Goal: Task Accomplishment & Management: Manage account settings

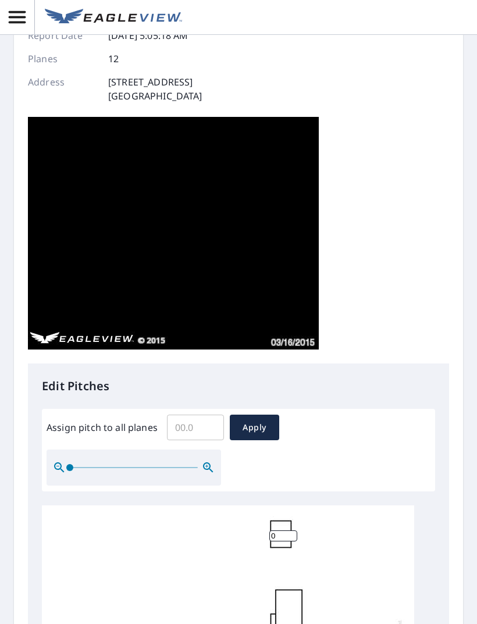
scroll to position [97, 0]
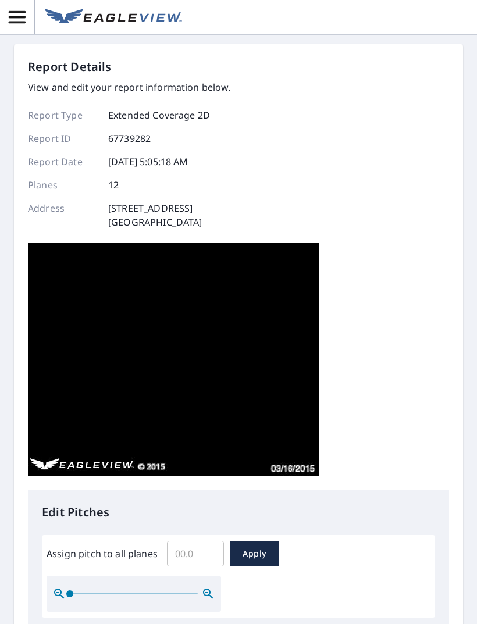
click at [267, 424] on img at bounding box center [173, 359] width 291 height 233
click at [281, 452] on img at bounding box center [173, 359] width 291 height 233
click at [294, 466] on img at bounding box center [173, 359] width 291 height 233
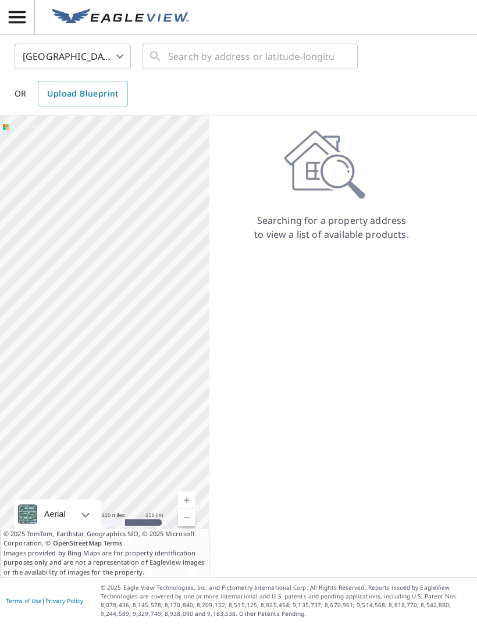
click at [16, 24] on icon "button" at bounding box center [17, 17] width 20 height 20
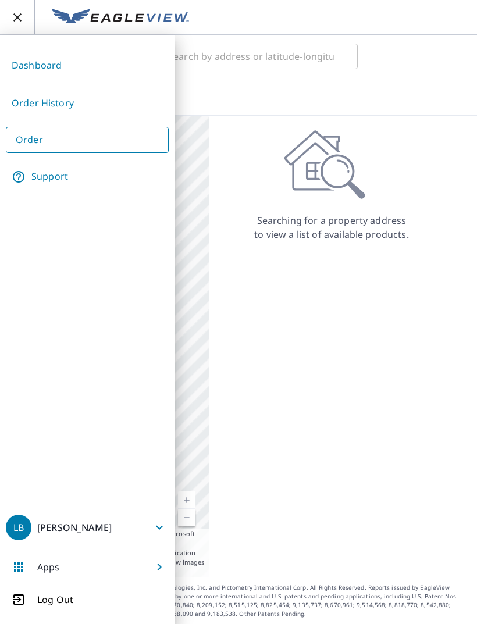
click at [83, 141] on link "Order" at bounding box center [87, 140] width 163 height 26
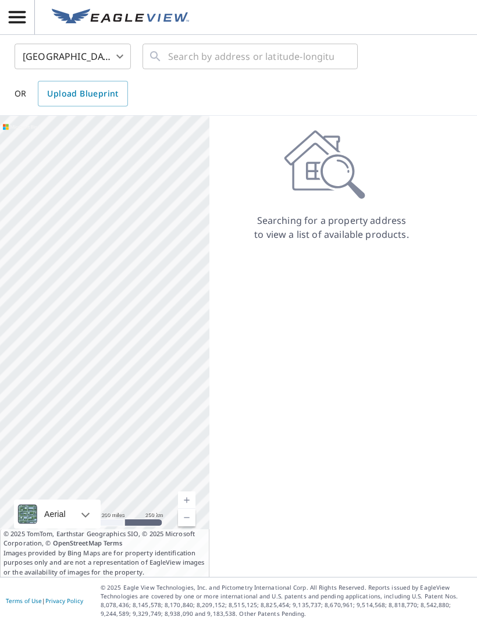
click at [31, 27] on span "button" at bounding box center [17, 17] width 34 height 20
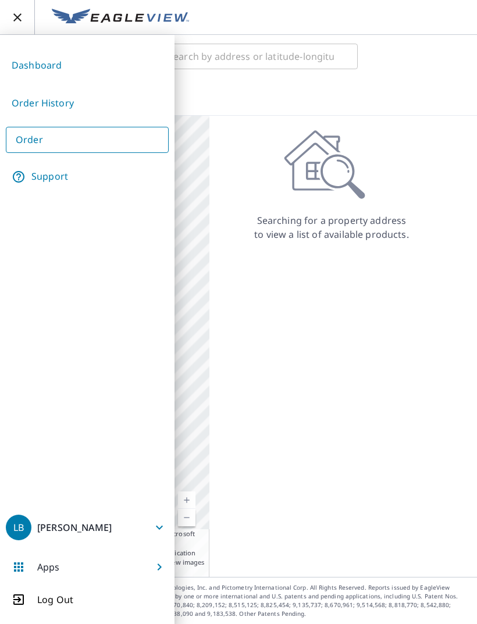
click at [60, 104] on link "Order History" at bounding box center [87, 103] width 163 height 28
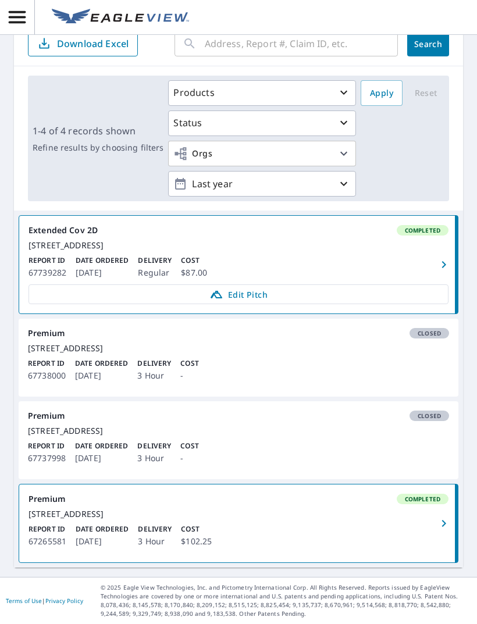
scroll to position [97, 0]
click at [438, 263] on icon "button" at bounding box center [444, 265] width 14 height 14
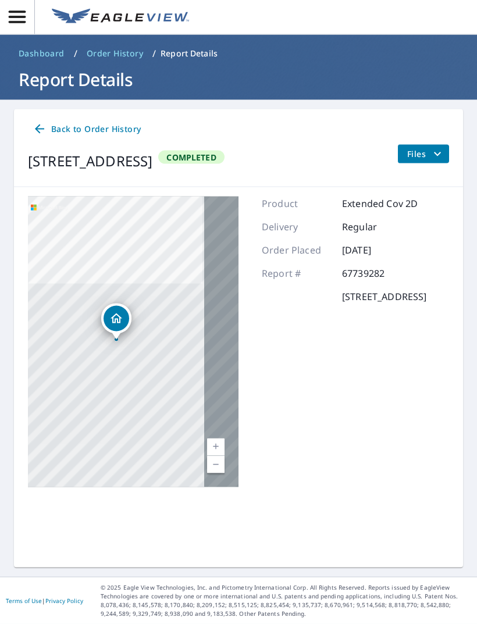
scroll to position [18, 0]
click at [433, 147] on icon "filesDropdownBtn-67739282" at bounding box center [437, 154] width 14 height 14
click at [363, 269] on p "67739282" at bounding box center [377, 273] width 70 height 14
click at [365, 201] on div "Product Extended Cov 2D Delivery Regular Order Placed Oct 06, 2025 Report # 677…" at bounding box center [344, 342] width 165 height 291
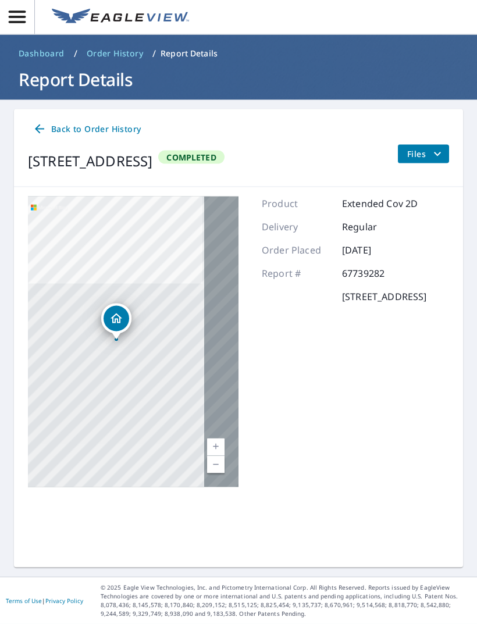
click at [367, 250] on div "Product Extended Cov 2D Delivery Regular Order Placed Oct 06, 2025 Report # 677…" at bounding box center [344, 342] width 165 height 291
click at [37, 124] on icon at bounding box center [39, 128] width 9 height 9
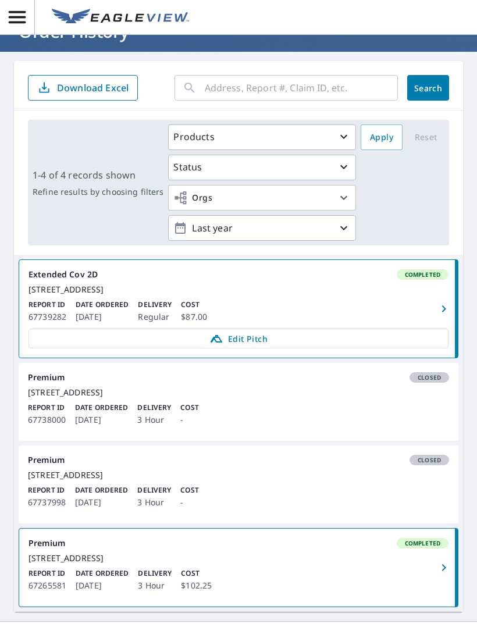
scroll to position [44, 0]
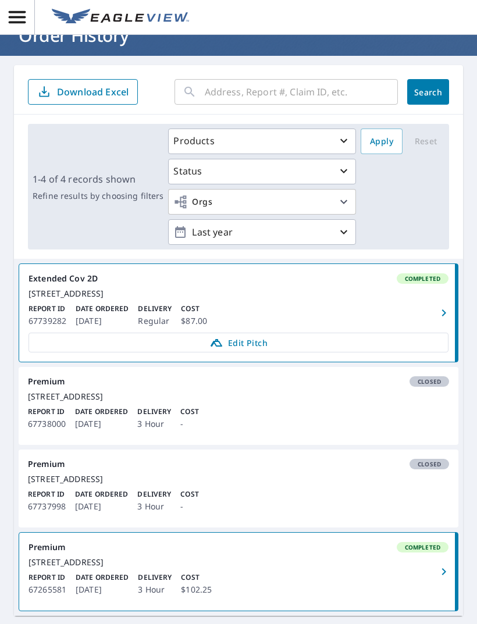
click at [311, 343] on span "Edit Pitch" at bounding box center [238, 343] width 405 height 14
click at [440, 310] on icon "button" at bounding box center [444, 313] width 14 height 14
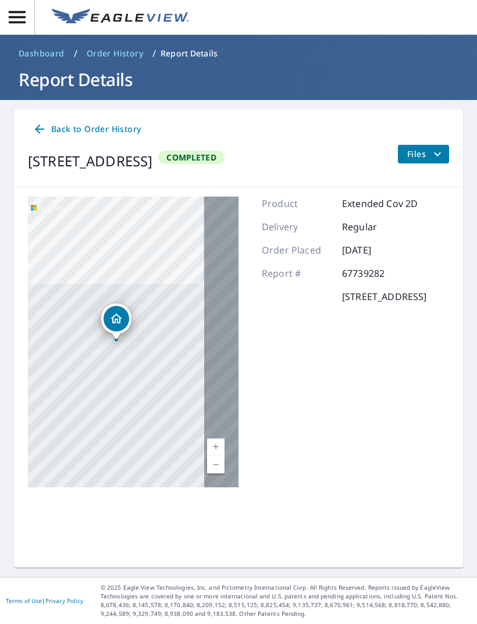
scroll to position [37, 0]
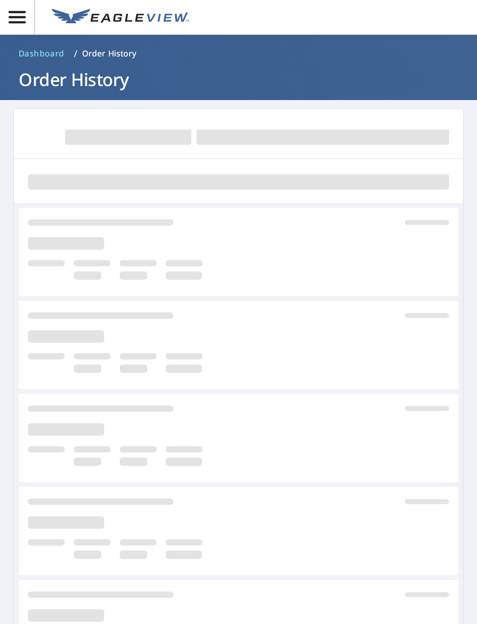
scroll to position [10, 0]
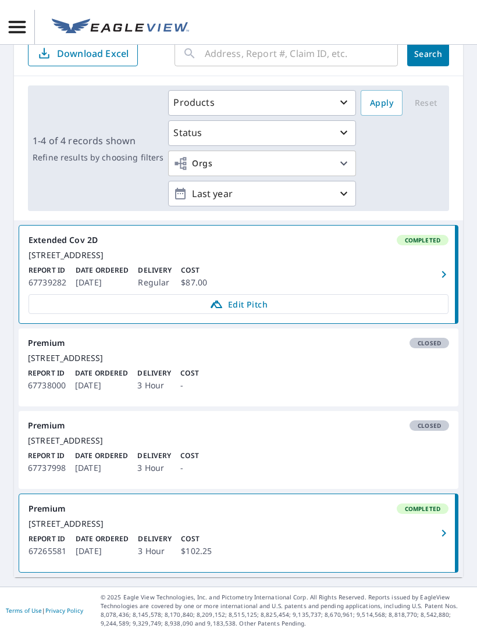
scroll to position [97, 0]
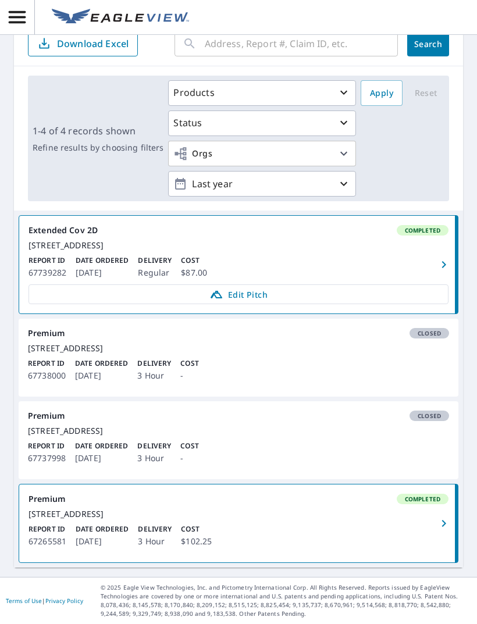
click at [429, 349] on div "3065 N Highway 16 San Saba, TX 76877" at bounding box center [238, 348] width 421 height 10
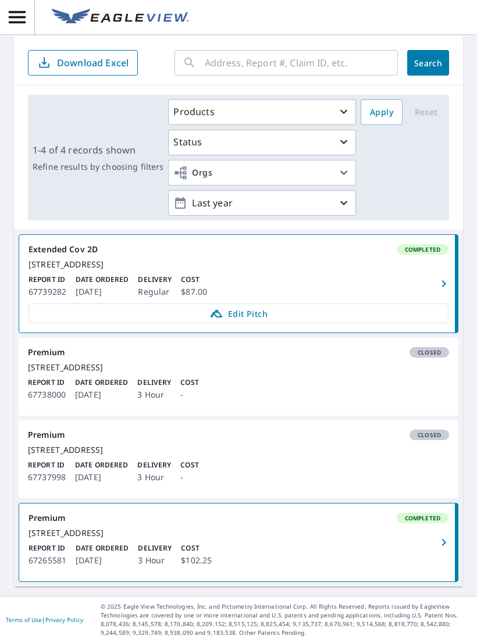
scroll to position [77, 0]
click at [321, 99] on button "Products" at bounding box center [262, 112] width 188 height 26
click at [431, 128] on div "Products Status Orgs Last year Apply Reset" at bounding box center [306, 157] width 276 height 116
click at [414, 157] on div "Products Status Orgs Last year Apply Reset" at bounding box center [306, 157] width 276 height 116
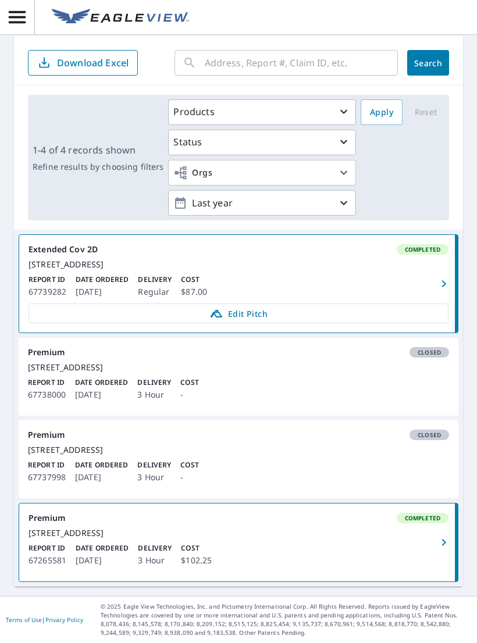
click at [420, 259] on div "3065N N Highway 16 San Saba, TX 76877" at bounding box center [238, 264] width 420 height 10
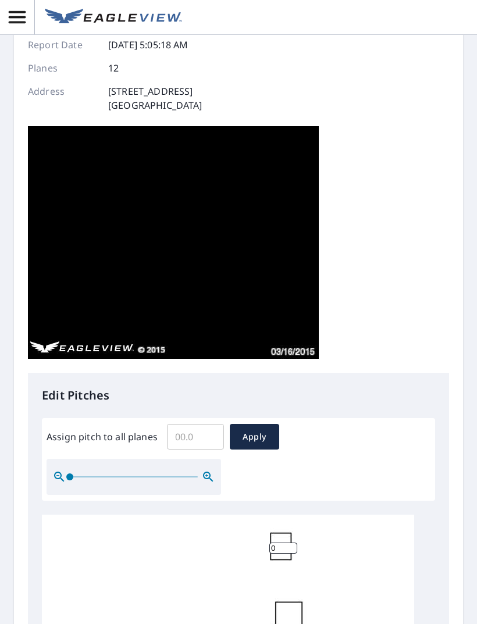
scroll to position [129, 0]
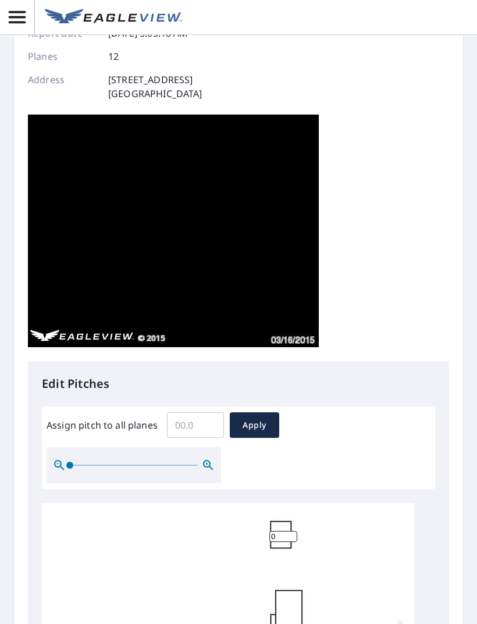
click at [205, 431] on input "Assign pitch to all planes" at bounding box center [195, 425] width 57 height 33
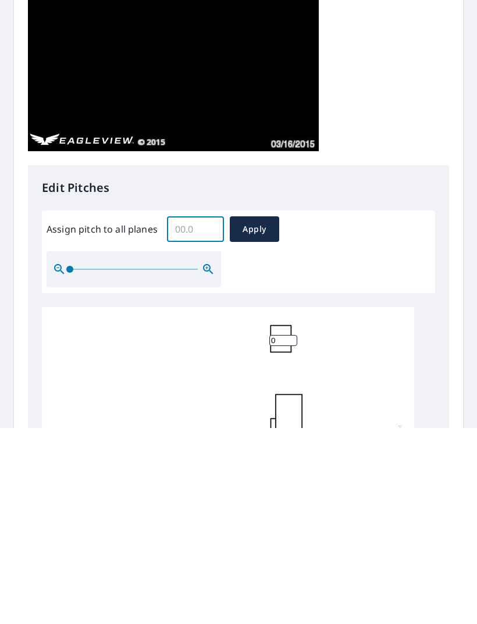
click at [428, 117] on div "Report Details View and edit your report information below. Report Type Extende…" at bounding box center [238, 145] width 421 height 431
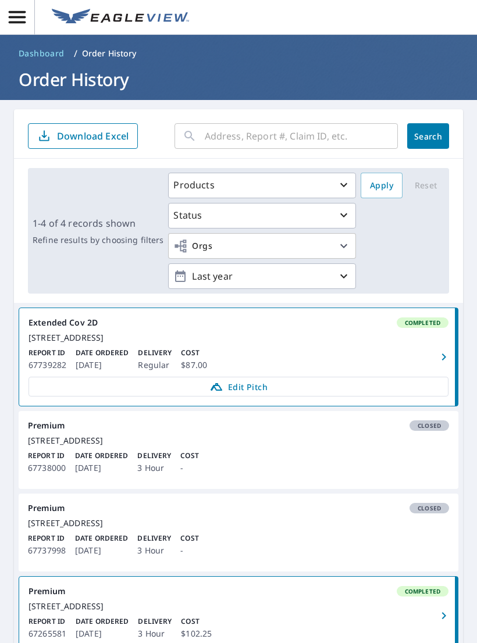
click at [280, 394] on span "Edit Pitch" at bounding box center [238, 387] width 405 height 14
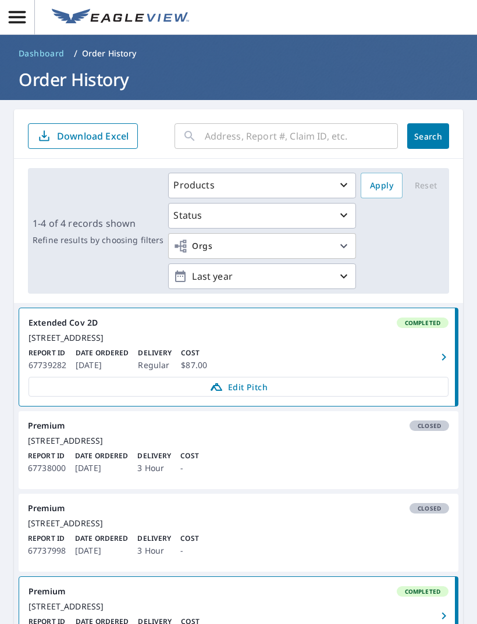
click at [278, 394] on span "Edit Pitch" at bounding box center [238, 387] width 405 height 14
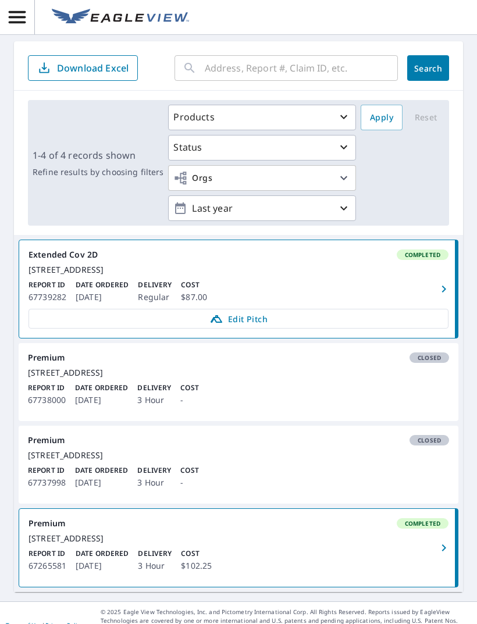
scroll to position [69, 0]
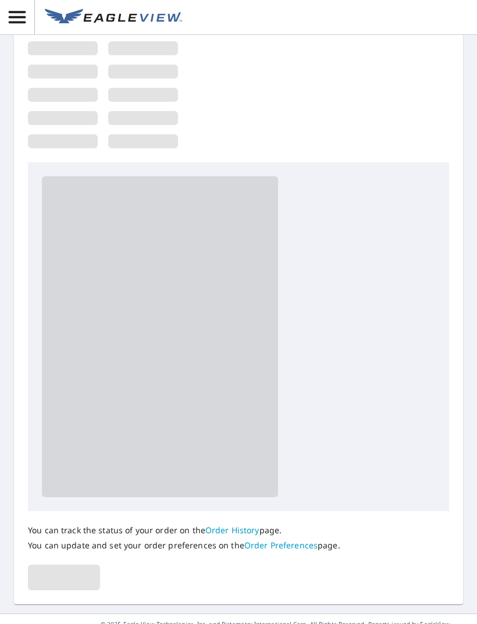
scroll to position [64, 0]
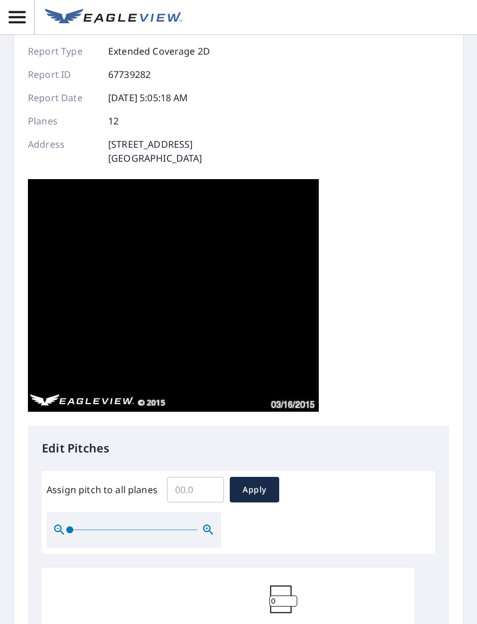
click at [190, 497] on input "Assign pitch to all planes" at bounding box center [195, 489] width 57 height 33
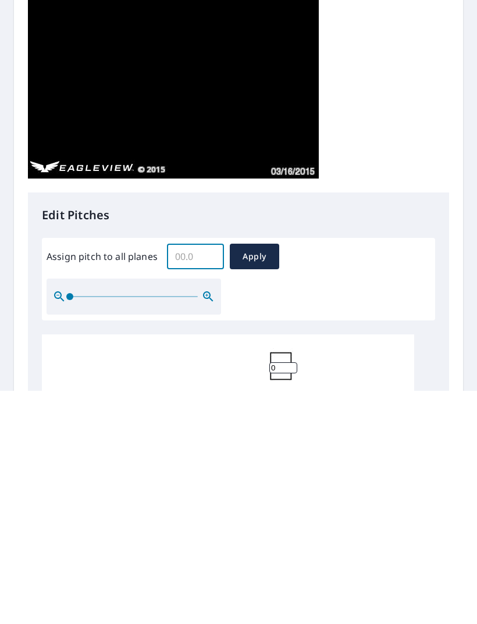
type input "5"
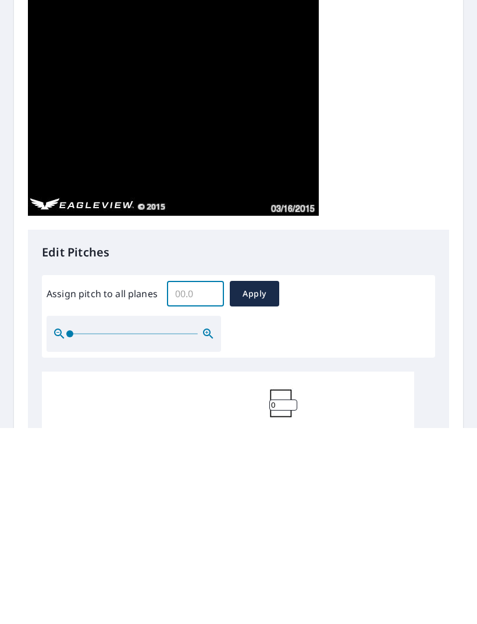
click at [258, 483] on span "Apply" at bounding box center [254, 490] width 31 height 15
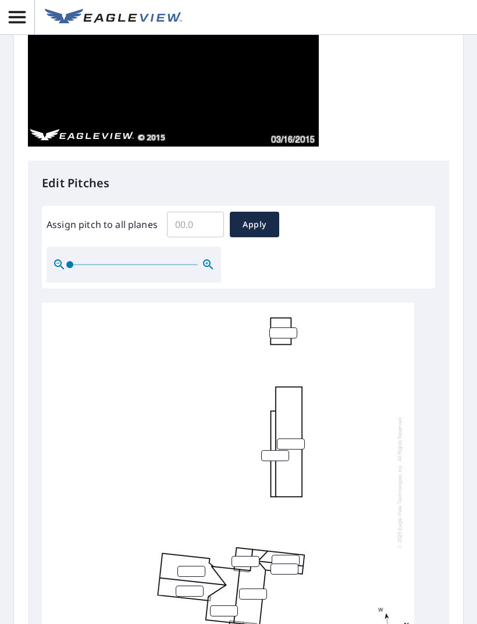
scroll to position [3, 0]
click at [262, 217] on span "Apply" at bounding box center [254, 224] width 31 height 15
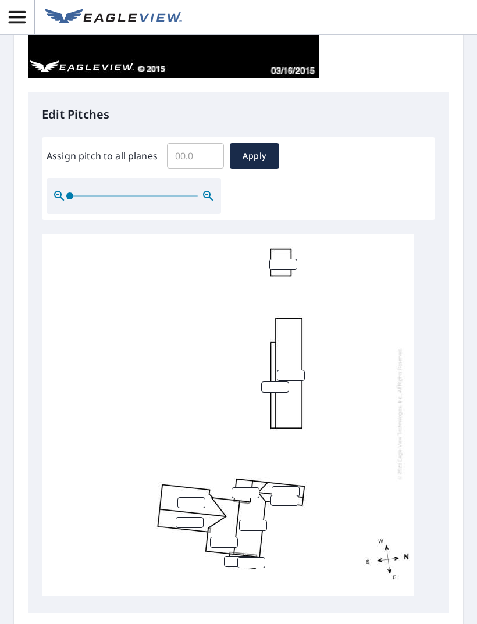
scroll to position [408, 0]
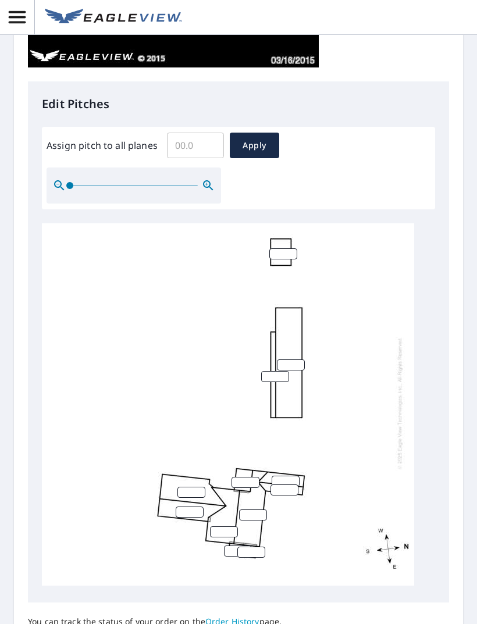
click at [295, 359] on input "number" at bounding box center [291, 364] width 28 height 11
click at [284, 248] on input "number" at bounding box center [283, 253] width 28 height 11
type input "5"
click at [299, 359] on input "number" at bounding box center [291, 364] width 28 height 11
type input "5"
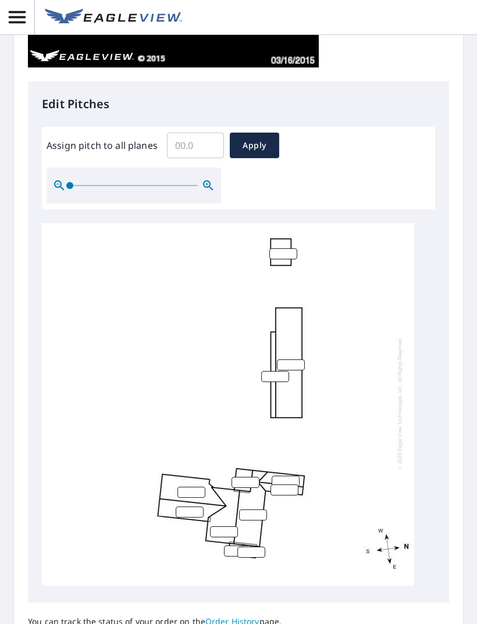
click at [276, 371] on input "number" at bounding box center [275, 376] width 28 height 11
type input "5"
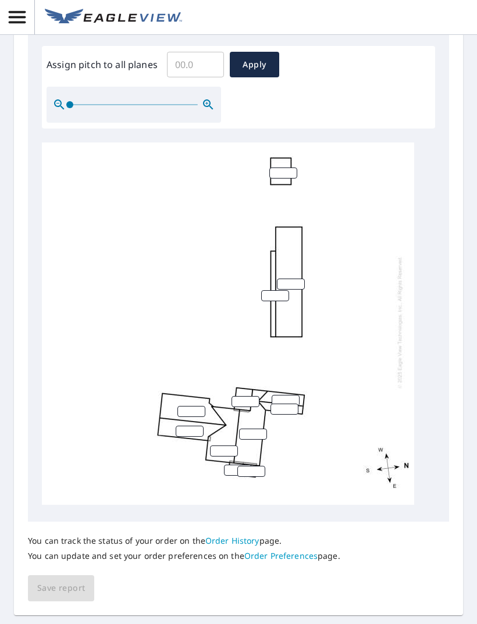
scroll to position [488, 0]
click at [246, 397] on input "number" at bounding box center [245, 402] width 28 height 11
type input "5"
click at [194, 406] on input "number" at bounding box center [191, 411] width 28 height 11
type input "5"
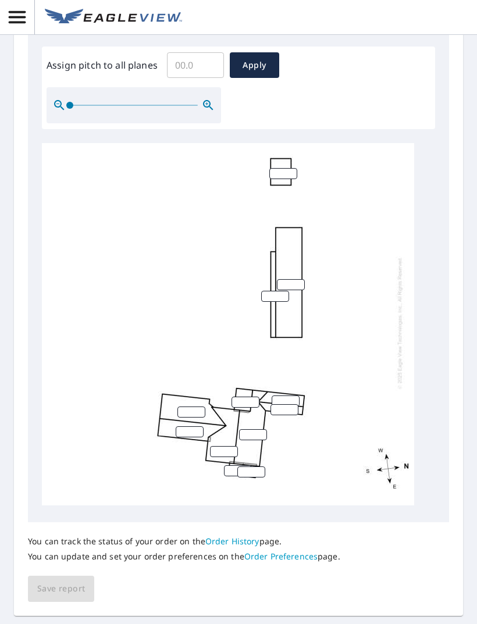
click at [196, 426] on input "number" at bounding box center [190, 431] width 28 height 11
type input "5"
click at [226, 446] on input "number" at bounding box center [224, 451] width 28 height 11
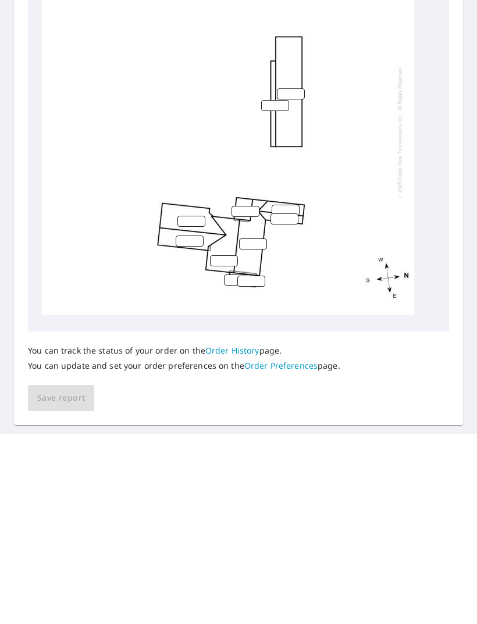
type input "5"
click at [232, 465] on input "number" at bounding box center [238, 470] width 28 height 11
type input "5"
click at [259, 466] on input "number" at bounding box center [251, 471] width 28 height 11
type input "5"
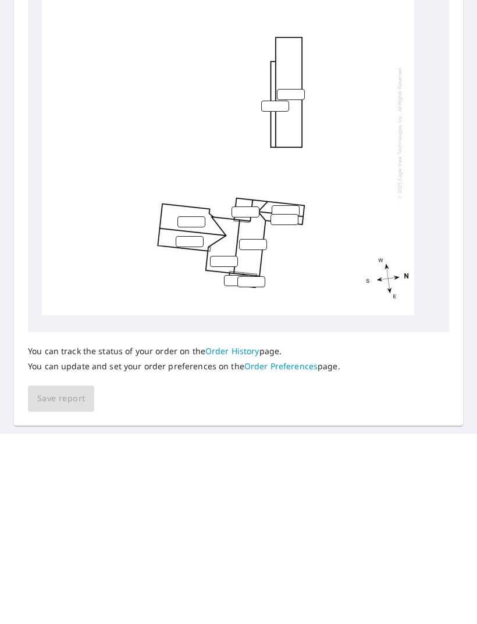
click at [259, 429] on input "number" at bounding box center [253, 434] width 28 height 11
type input "5"
click at [288, 395] on input "number" at bounding box center [286, 400] width 28 height 11
type input "5"
click at [290, 404] on input "number" at bounding box center [284, 409] width 28 height 11
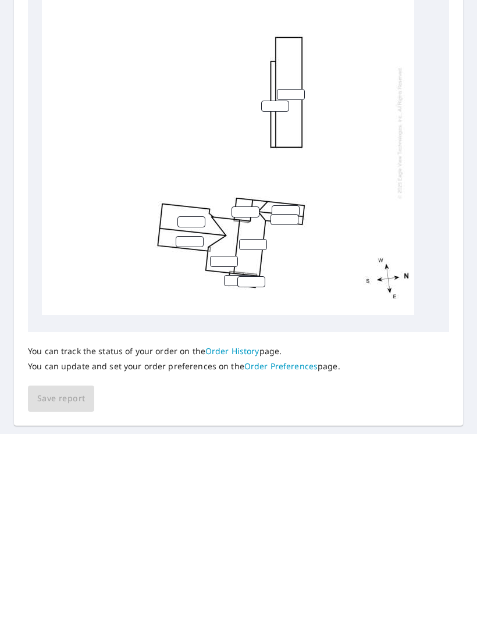
type input "5"
click at [389, 522] on div "You can track the status of your order on the Order History page. You can updat…" at bounding box center [238, 562] width 421 height 80
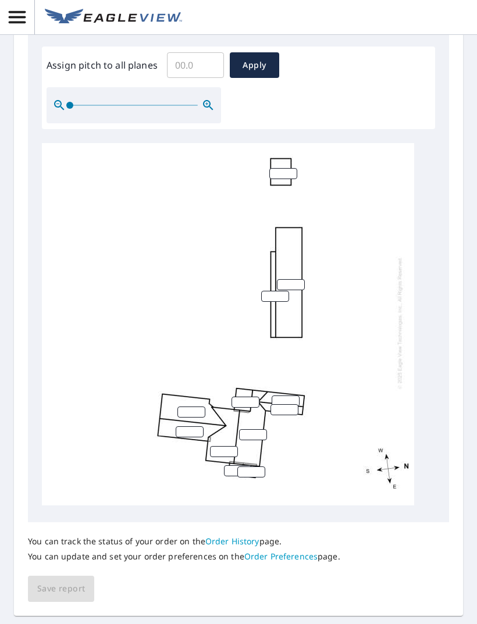
click at [79, 539] on div "You can track the status of your order on the Order History page. You can updat…" at bounding box center [238, 562] width 421 height 80
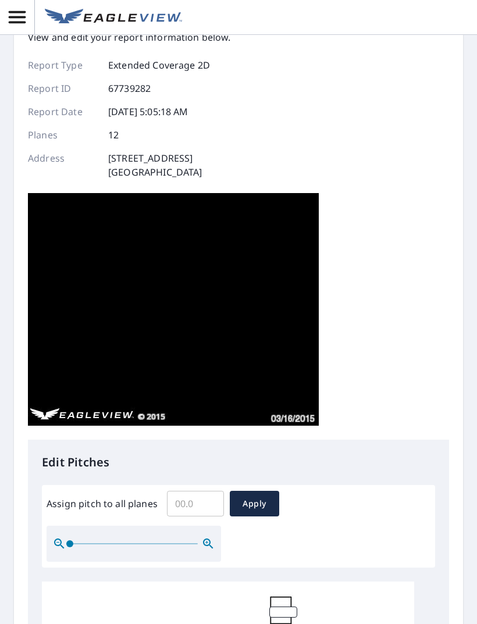
scroll to position [51, 0]
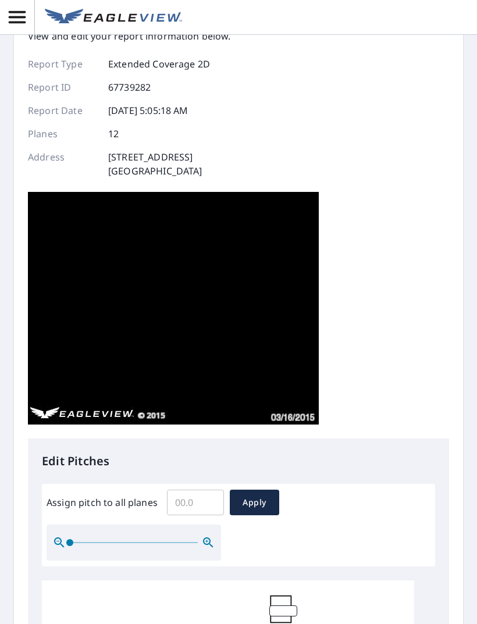
click at [258, 490] on button "Apply" at bounding box center [254, 503] width 49 height 26
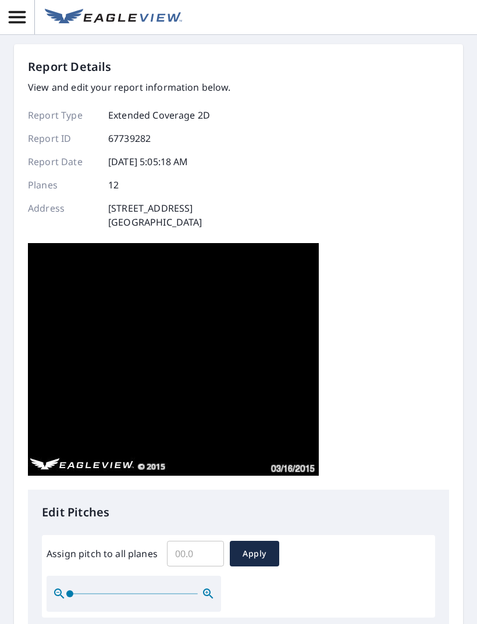
scroll to position [0, 0]
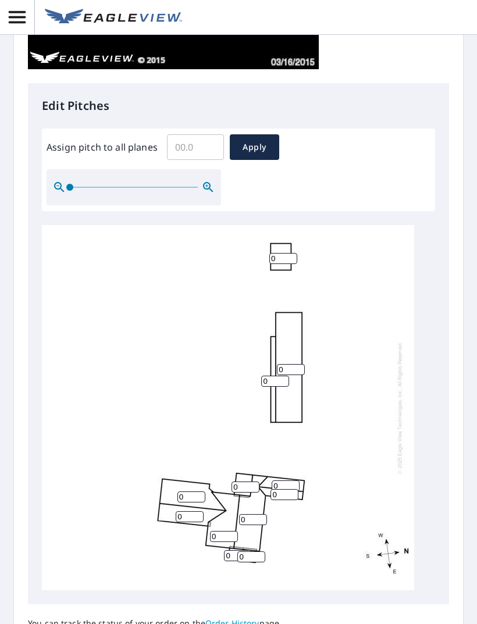
scroll to position [393, 0]
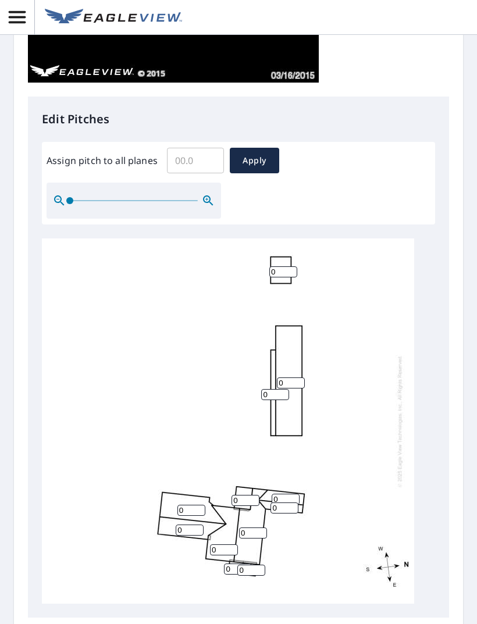
click at [205, 159] on input "Assign pitch to all planes" at bounding box center [195, 160] width 57 height 33
type input "5"
click at [263, 161] on span "Apply" at bounding box center [254, 161] width 31 height 15
click at [213, 153] on input "Assign pitch to all planes" at bounding box center [195, 160] width 57 height 33
click at [205, 169] on input "Assign pitch to all planes" at bounding box center [195, 160] width 57 height 33
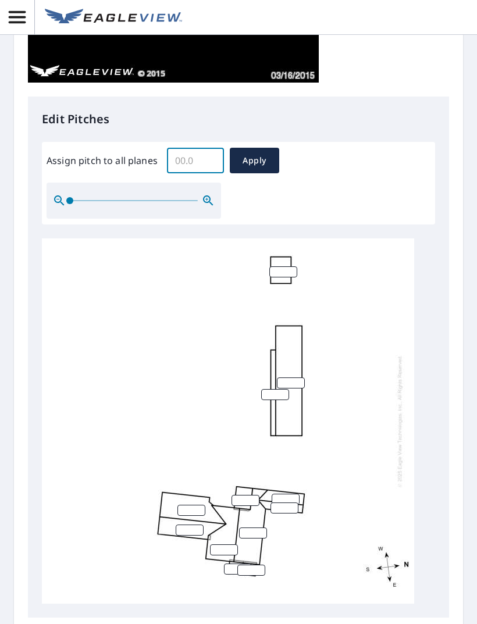
type input "5"
type input "0"
type input "1"
type input "0"
click at [435, 340] on div "Edit Pitches Assign pitch to all planes ​ Apply" at bounding box center [238, 357] width 421 height 521
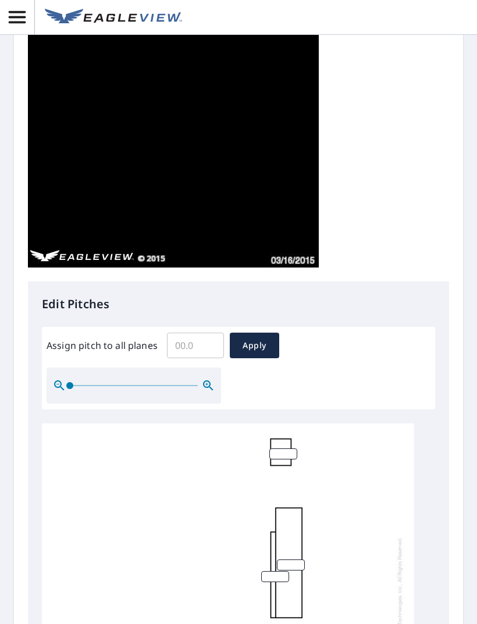
scroll to position [223, 0]
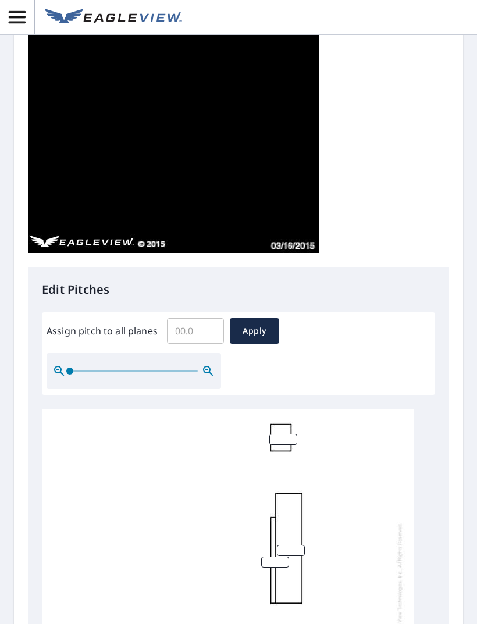
click at [207, 322] on input "Assign pitch to all planes" at bounding box center [195, 331] width 57 height 33
type input "1"
type input "2"
type input "5"
click at [259, 335] on span "Apply" at bounding box center [254, 331] width 31 height 15
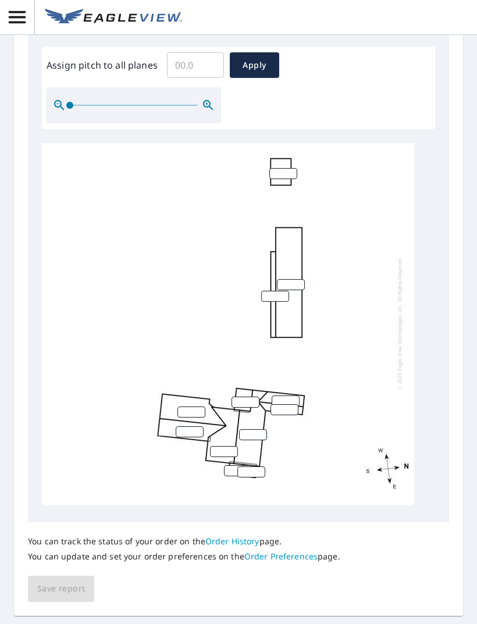
scroll to position [488, 0]
click at [82, 580] on div "You can track the status of your order on the Order History page. You can updat…" at bounding box center [238, 562] width 421 height 80
click at [82, 579] on div "You can track the status of your order on the Order History page. You can updat…" at bounding box center [238, 562] width 421 height 80
click at [94, 587] on div "You can track the status of your order on the Order History page. You can updat…" at bounding box center [238, 562] width 421 height 80
click at [236, 536] on link "Order History" at bounding box center [232, 541] width 54 height 11
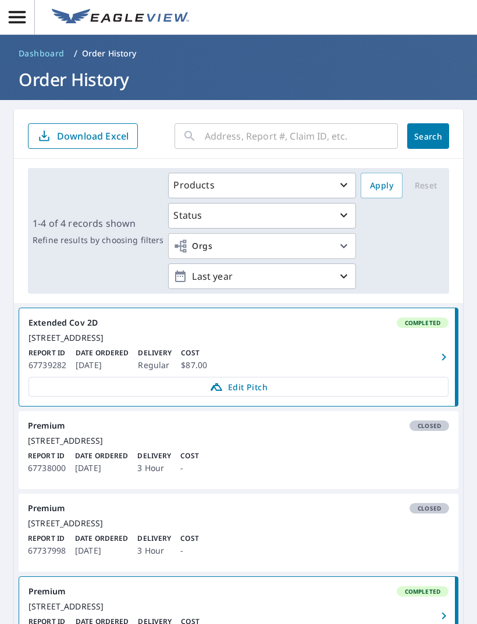
click at [445, 364] on icon "button" at bounding box center [444, 357] width 14 height 14
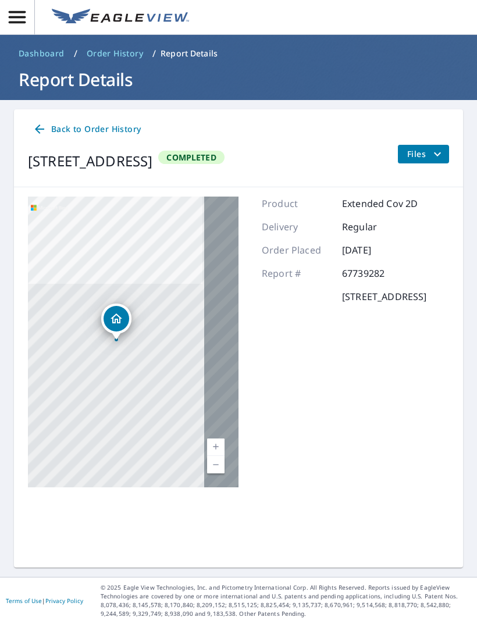
click at [417, 162] on button "Files" at bounding box center [423, 154] width 52 height 19
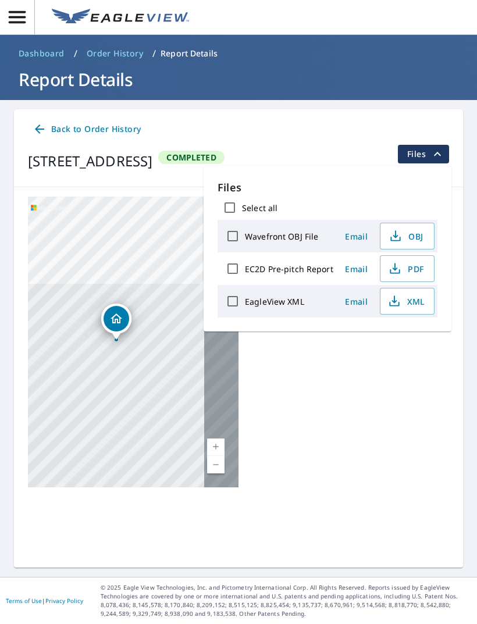
click at [410, 262] on span "PDF" at bounding box center [405, 269] width 37 height 14
click at [315, 267] on label "EC2D Pre-pitch Report" at bounding box center [289, 268] width 88 height 11
click at [245, 267] on input "EC2D Pre-pitch Report" at bounding box center [232, 268] width 24 height 24
checkbox input "true"
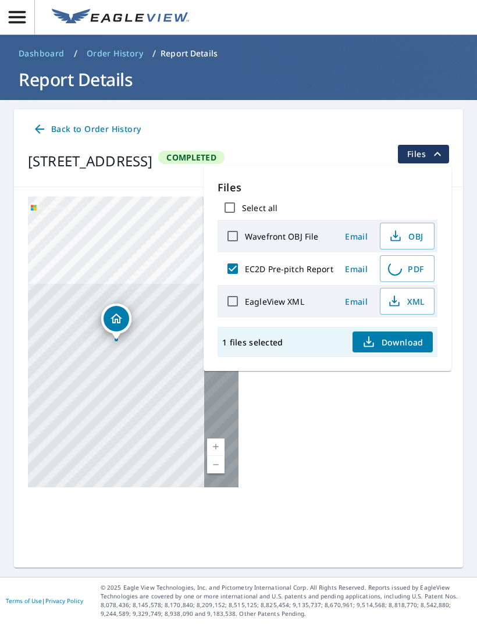
click at [263, 341] on p "1 files selected" at bounding box center [252, 342] width 60 height 11
click at [290, 345] on div "1 files selected Download" at bounding box center [327, 342] width 220 height 30
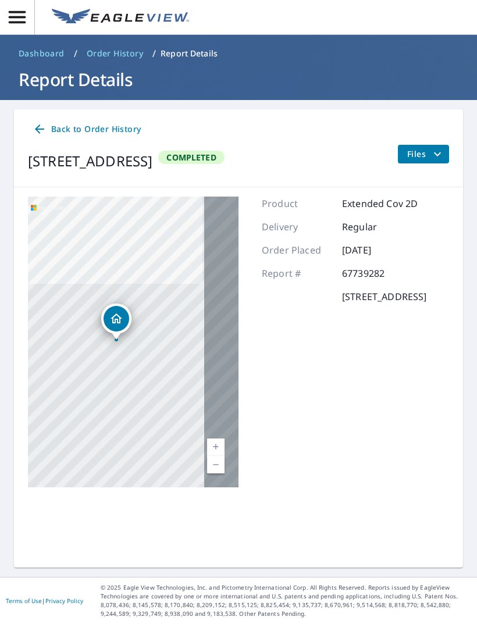
scroll to position [37, 0]
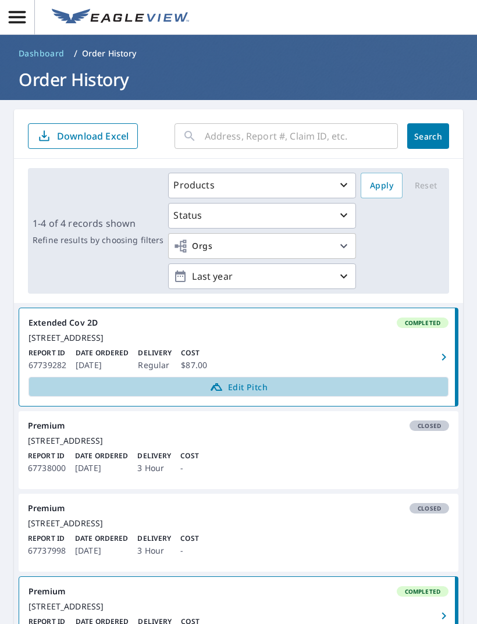
click at [345, 380] on span "Edit Pitch" at bounding box center [238, 387] width 405 height 14
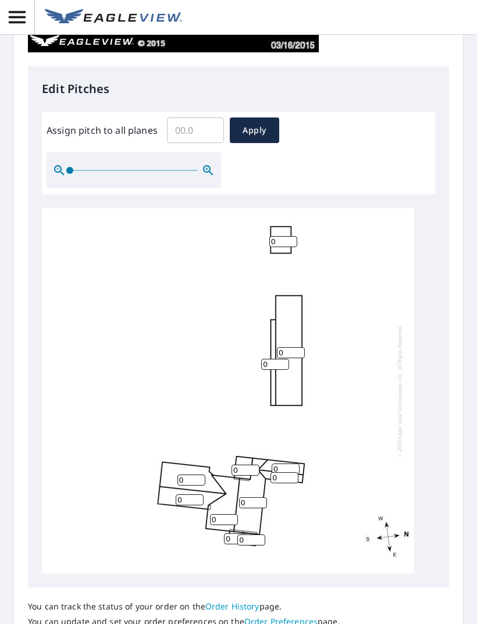
scroll to position [420, 0]
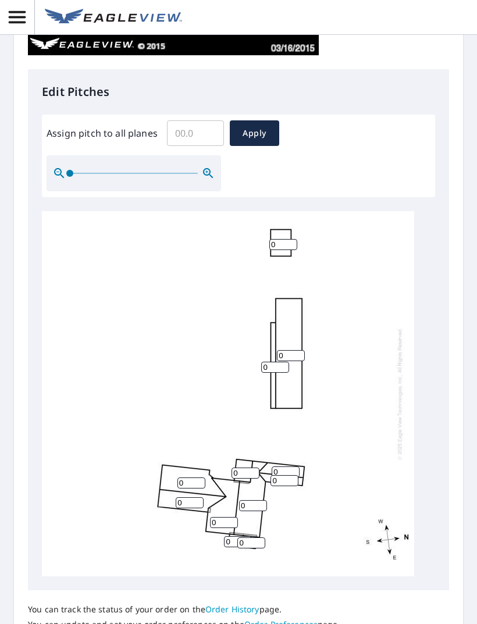
click at [207, 131] on input "Assign pitch to all planes" at bounding box center [195, 133] width 57 height 33
type input "5"
click at [266, 134] on span "Apply" at bounding box center [254, 133] width 31 height 15
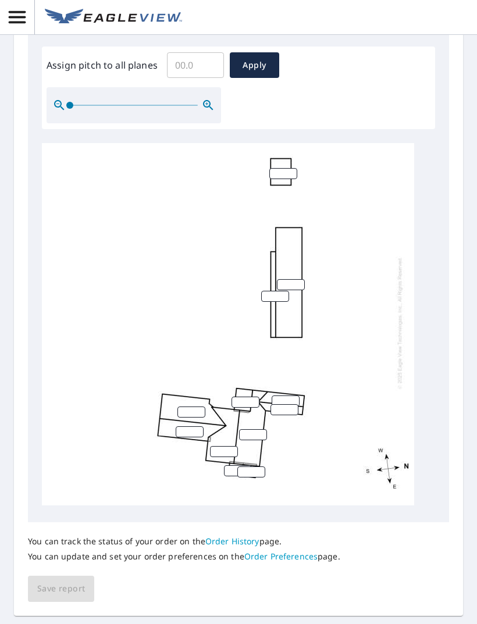
scroll to position [37, 0]
click at [285, 551] on link "Order Preferences" at bounding box center [280, 556] width 73 height 11
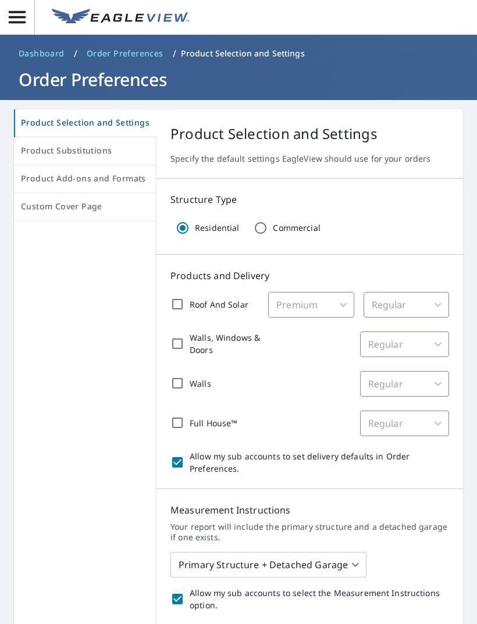
click at [123, 154] on span "Product Substitutions" at bounding box center [85, 151] width 128 height 15
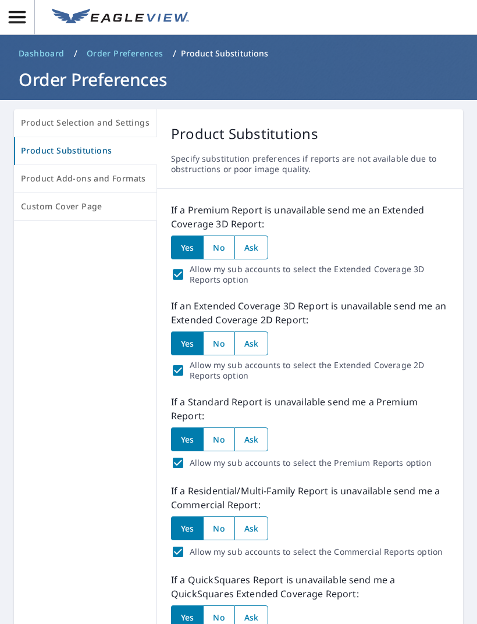
click at [121, 187] on button "Product Add-ons and Formats" at bounding box center [85, 179] width 143 height 28
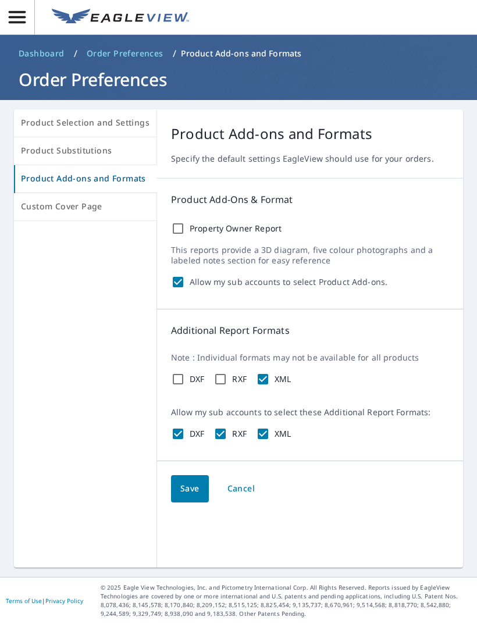
click at [128, 208] on span "Custom Cover Page" at bounding box center [85, 206] width 129 height 15
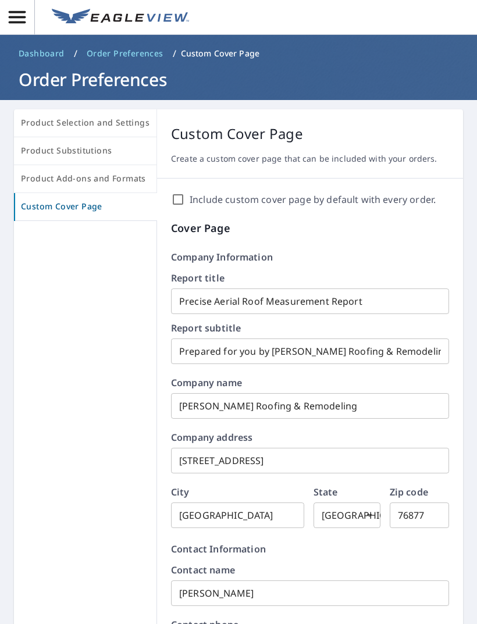
click at [122, 127] on span "Product Selection and Settings" at bounding box center [85, 123] width 129 height 15
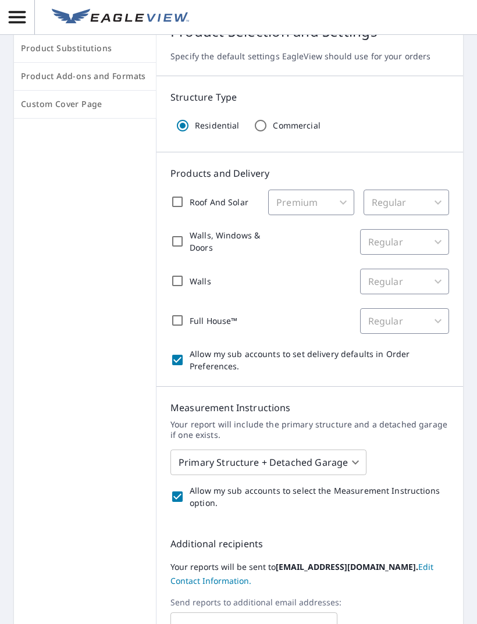
scroll to position [103, 0]
click at [333, 202] on div "Premium" at bounding box center [310, 202] width 85 height 26
click at [400, 194] on div "Regular" at bounding box center [405, 202] width 85 height 26
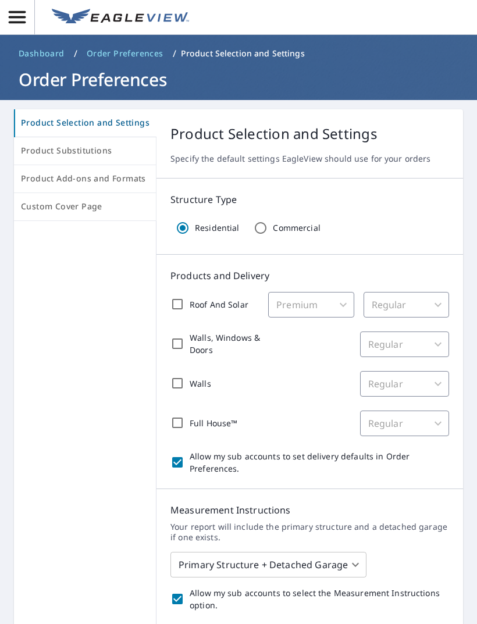
scroll to position [-1, 0]
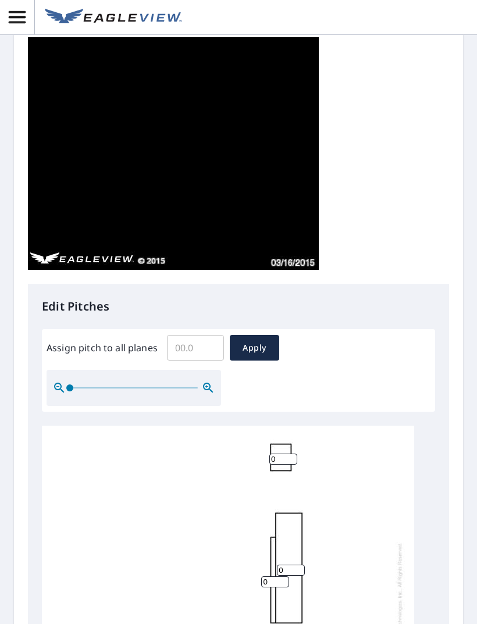
scroll to position [205, 0]
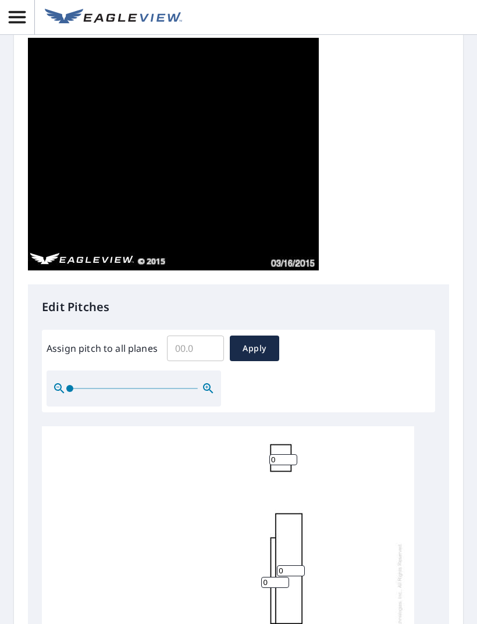
click at [198, 348] on input "Assign pitch to all planes" at bounding box center [195, 348] width 57 height 33
type input "5"
click at [258, 355] on button "Apply" at bounding box center [254, 349] width 49 height 26
click at [210, 350] on input "Assign pitch to all planes" at bounding box center [195, 348] width 57 height 33
type input "5"
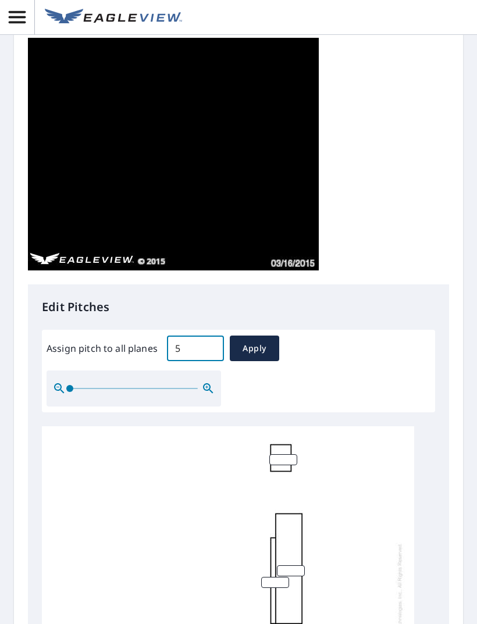
click at [265, 347] on span "Apply" at bounding box center [254, 348] width 31 height 15
type input "5"
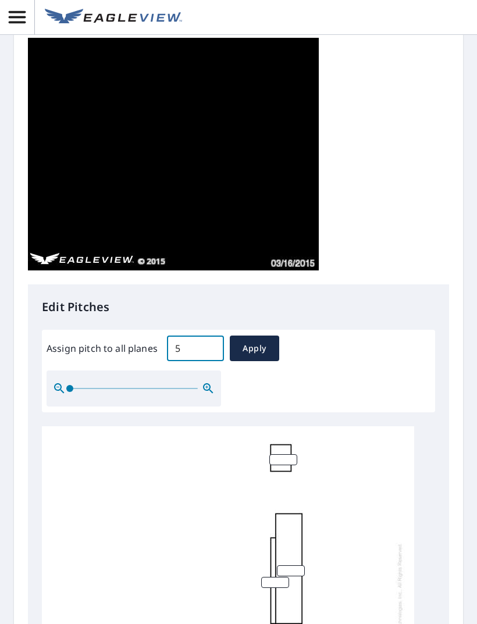
type input "5"
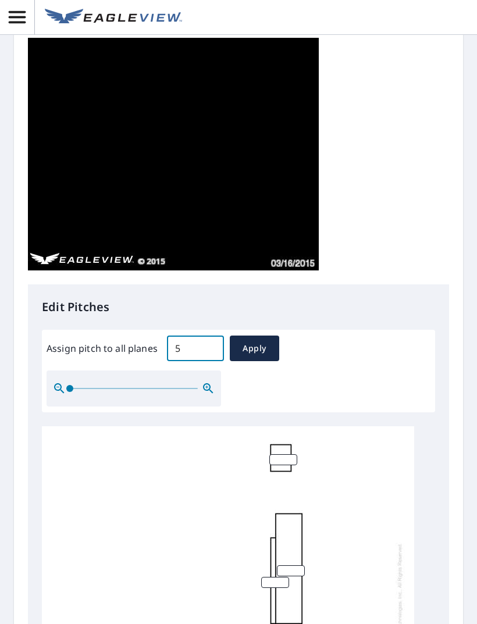
type input "5"
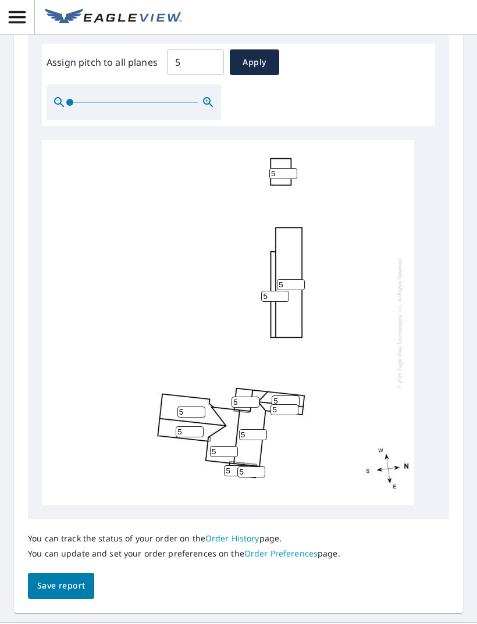
scroll to position [488, 0]
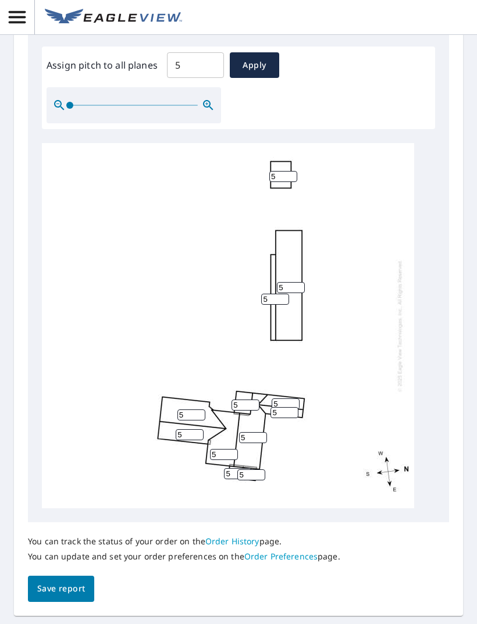
click at [49, 581] on span "Save report" at bounding box center [61, 588] width 48 height 15
click at [270, 64] on button "Apply" at bounding box center [254, 65] width 49 height 26
click at [77, 576] on button "Save report" at bounding box center [61, 589] width 66 height 26
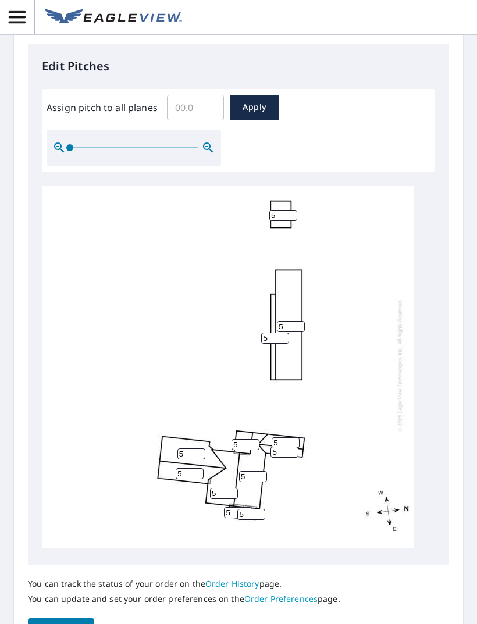
scroll to position [3, 0]
click at [82, 618] on button "Save report" at bounding box center [61, 631] width 66 height 26
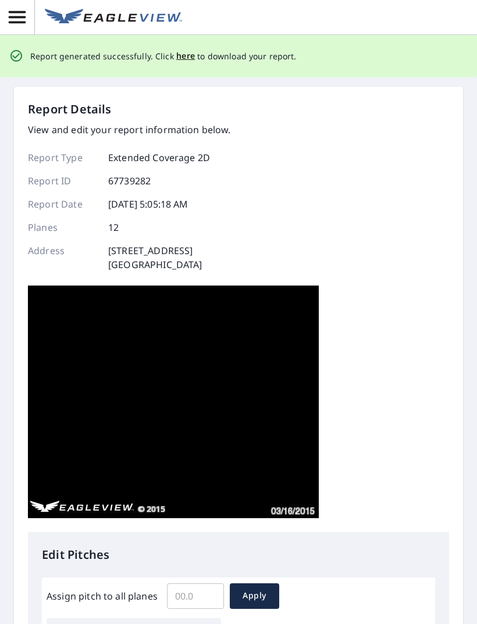
scroll to position [0, 0]
click at [184, 55] on span "here" at bounding box center [185, 56] width 19 height 15
